Goal: Find specific page/section: Find specific page/section

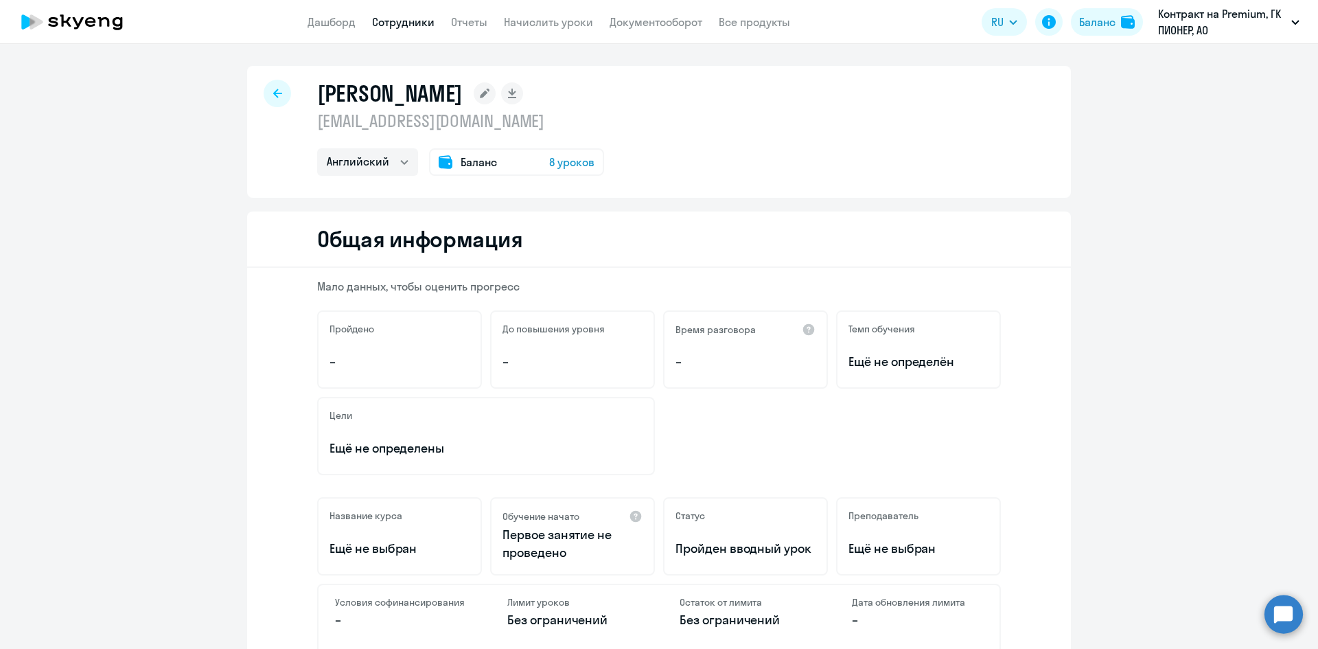
select select "english"
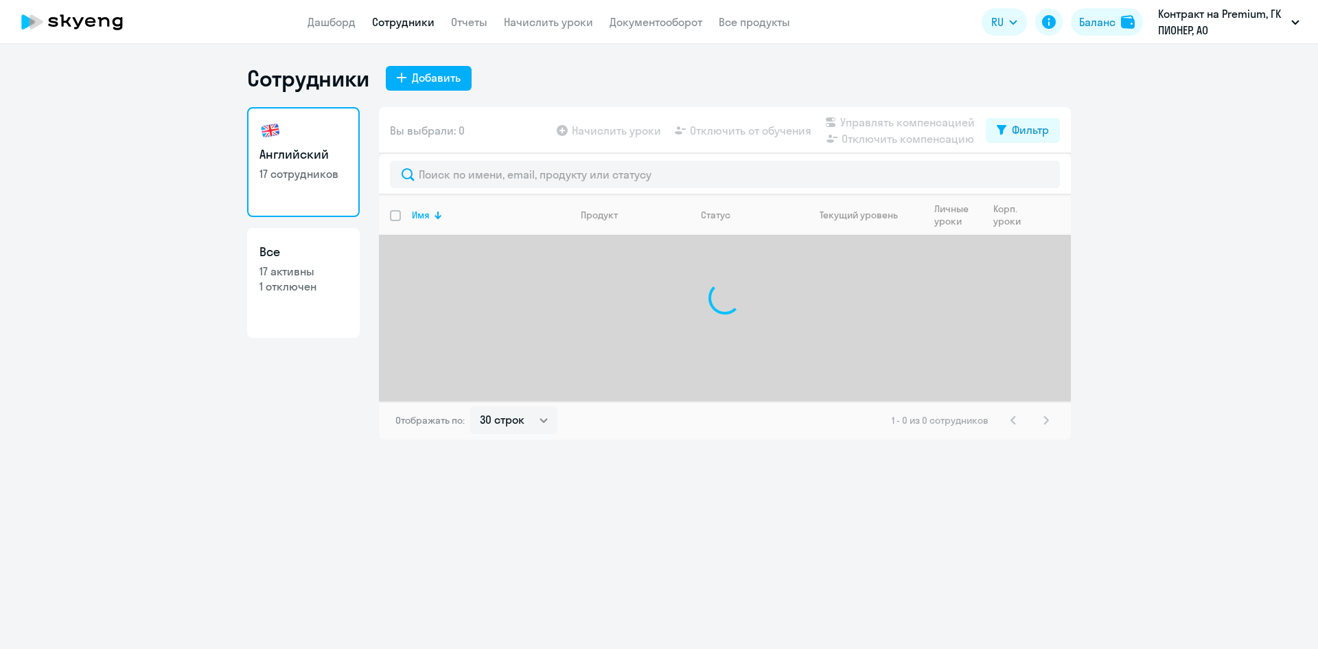
select select "30"
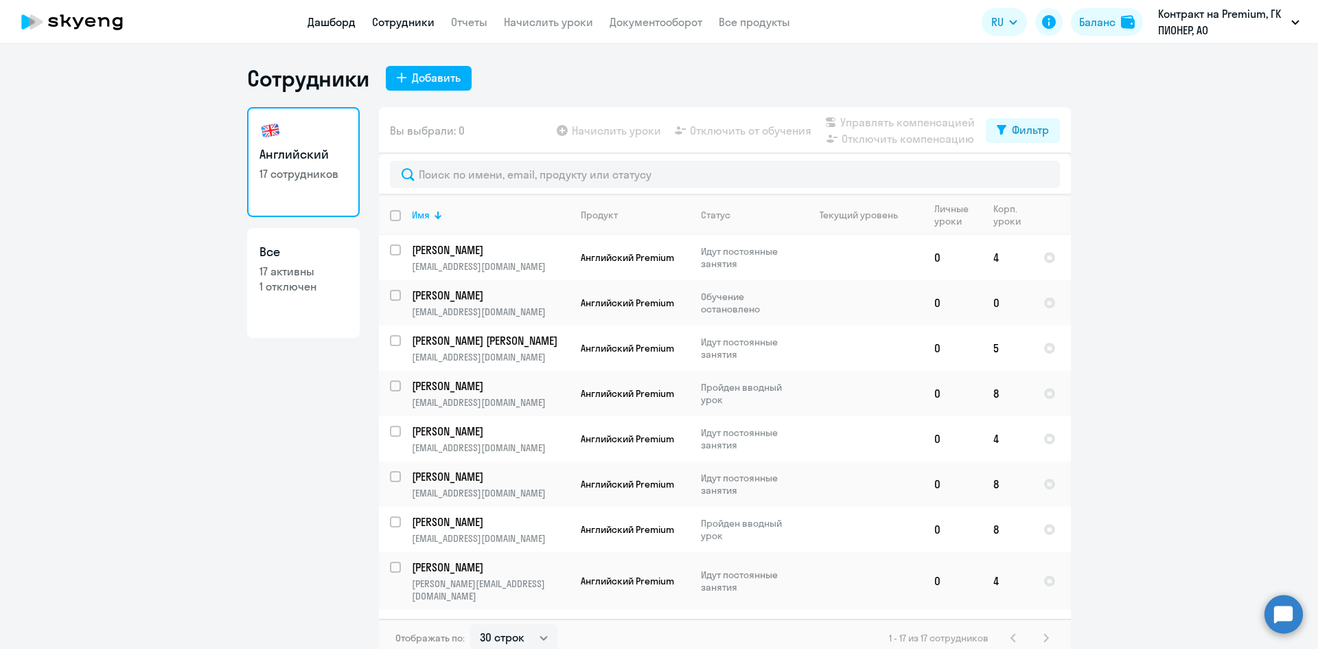
click at [332, 25] on link "Дашборд" at bounding box center [332, 22] width 48 height 14
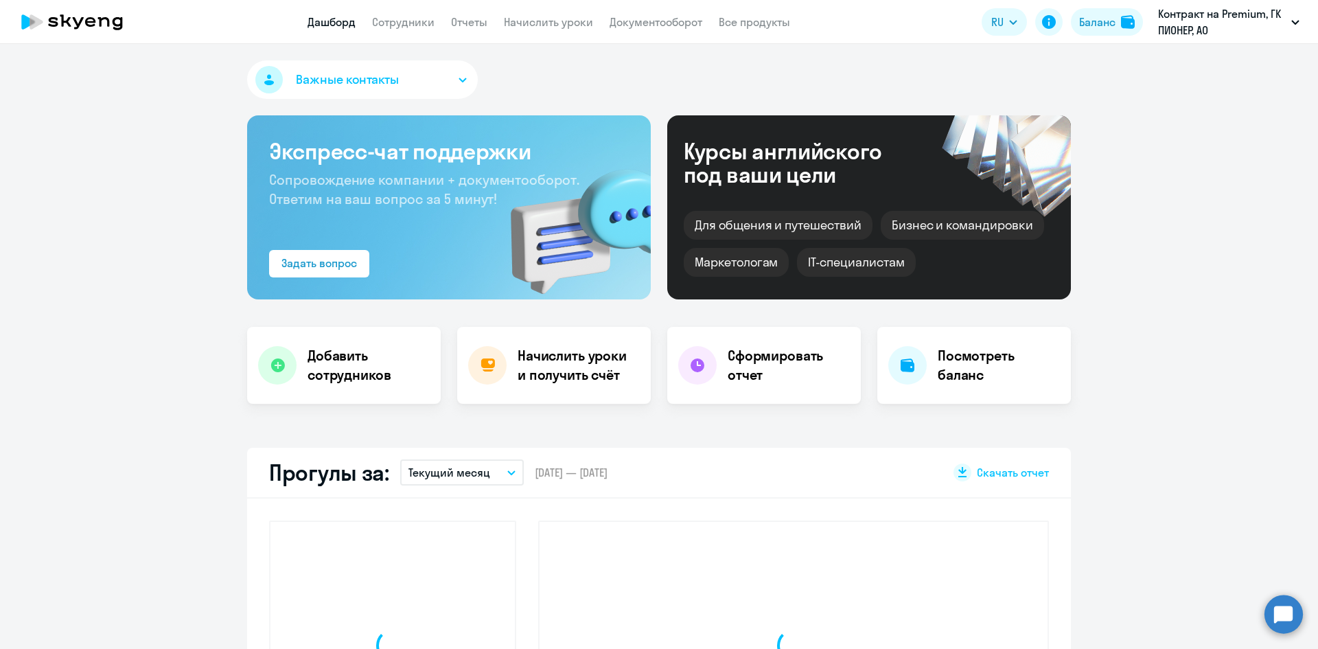
select select "30"
